Goal: Information Seeking & Learning: Learn about a topic

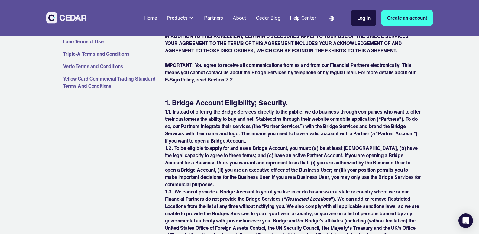
scroll to position [58, 0]
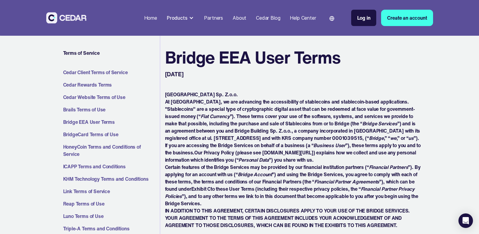
click at [183, 17] on div "Products" at bounding box center [177, 17] width 21 height 7
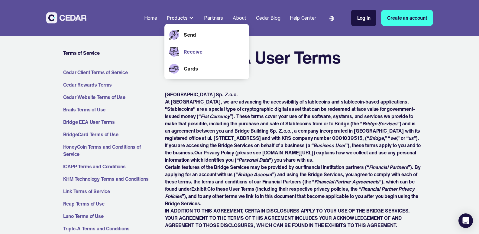
click at [188, 53] on link "Receive" at bounding box center [214, 51] width 60 height 7
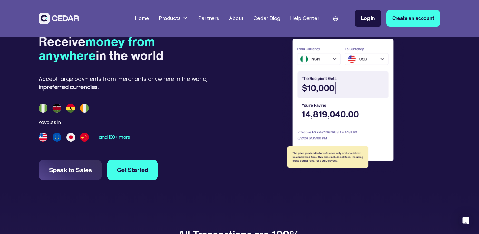
scroll to position [752, 0]
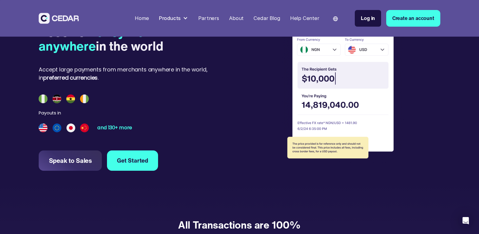
click at [120, 130] on div "and 130+ more" at bounding box center [114, 127] width 34 height 5
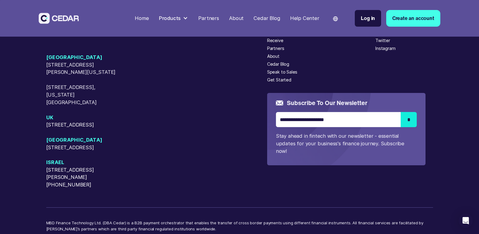
scroll to position [1989, 0]
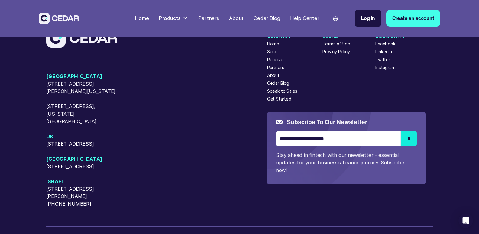
click at [279, 63] on div "Receive" at bounding box center [275, 60] width 16 height 7
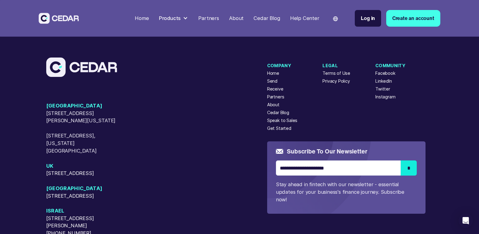
scroll to position [1960, 0]
